Goal: Transaction & Acquisition: Purchase product/service

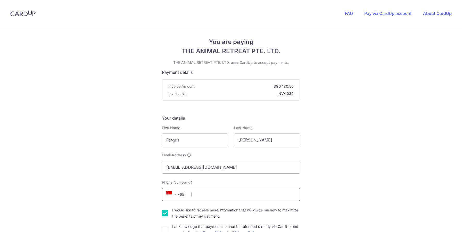
click at [215, 195] on input "Phone Number" at bounding box center [231, 194] width 138 height 13
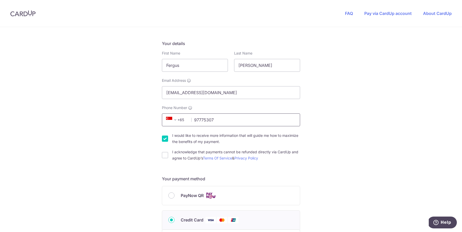
scroll to position [76, 0]
type input "97775307"
click at [161, 154] on div "You are paying THE ANIMAL RETREAT PTE. LTD. THE ANIMAL RETREAT PTE. LTD. uses C…" at bounding box center [231, 202] width 462 height 503
click at [164, 154] on input "I acknowledge that payments cannot be refunded directly via CardUp and agree to…" at bounding box center [165, 154] width 6 height 6
checkbox input "true"
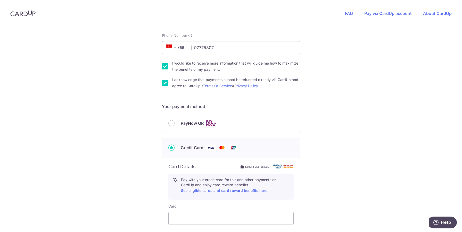
scroll to position [207, 0]
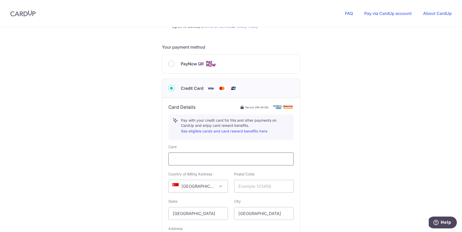
click at [215, 155] on div at bounding box center [230, 159] width 125 height 13
click at [171, 64] on input "PayNow QR" at bounding box center [171, 64] width 6 height 6
radio input "true"
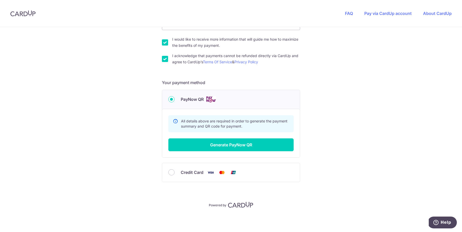
scroll to position [171, 0]
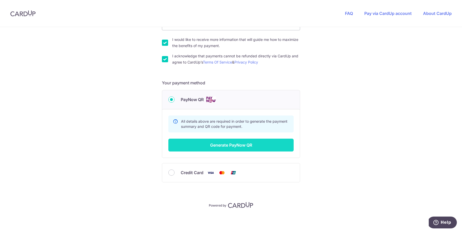
click at [215, 149] on button "Generate PayNow QR" at bounding box center [230, 145] width 125 height 13
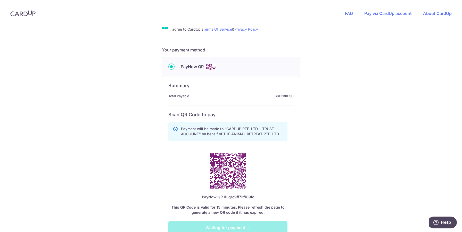
scroll to position [210, 0]
